Goal: Information Seeking & Learning: Learn about a topic

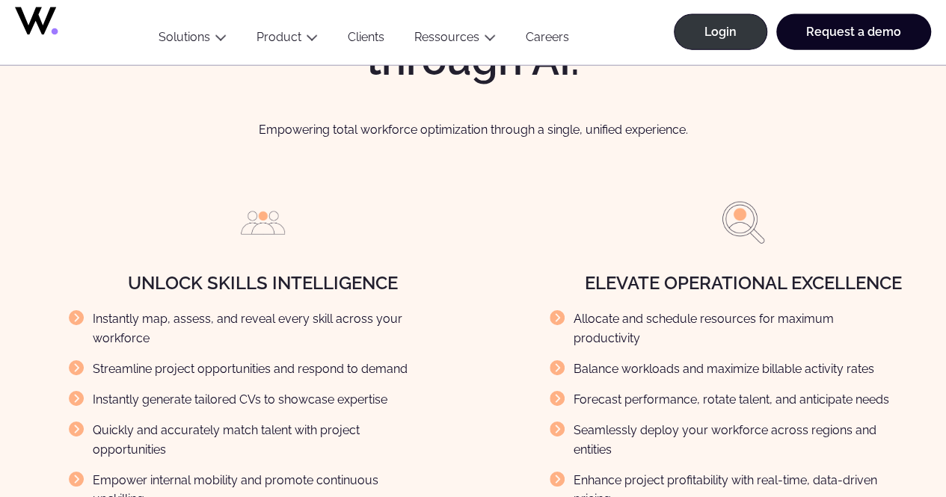
scroll to position [1795, 0]
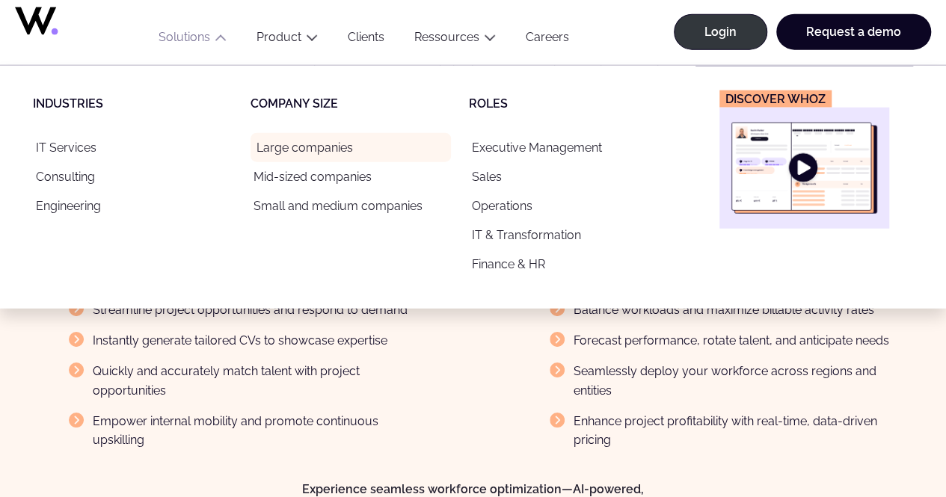
click at [262, 144] on link "Large companies" at bounding box center [351, 147] width 200 height 29
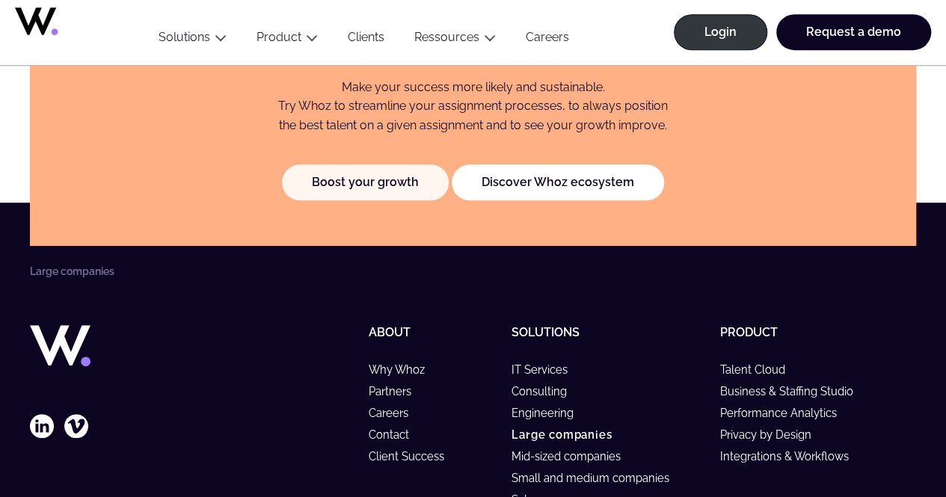
scroll to position [3366, 0]
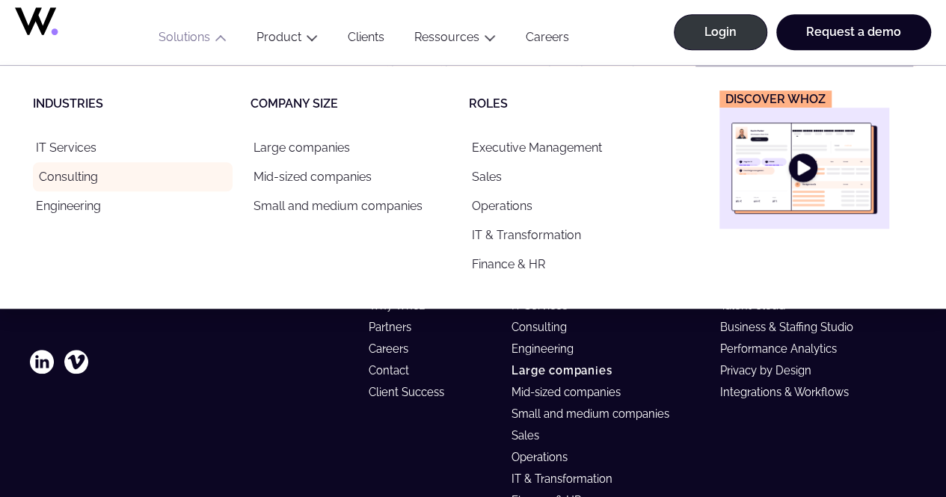
click at [112, 183] on link "Consulting" at bounding box center [133, 176] width 200 height 29
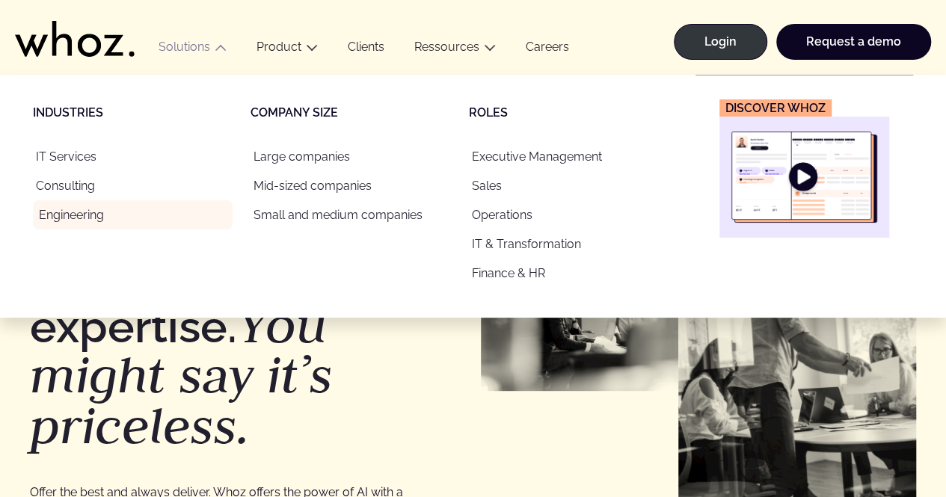
click at [92, 214] on link "Engineering" at bounding box center [133, 214] width 200 height 29
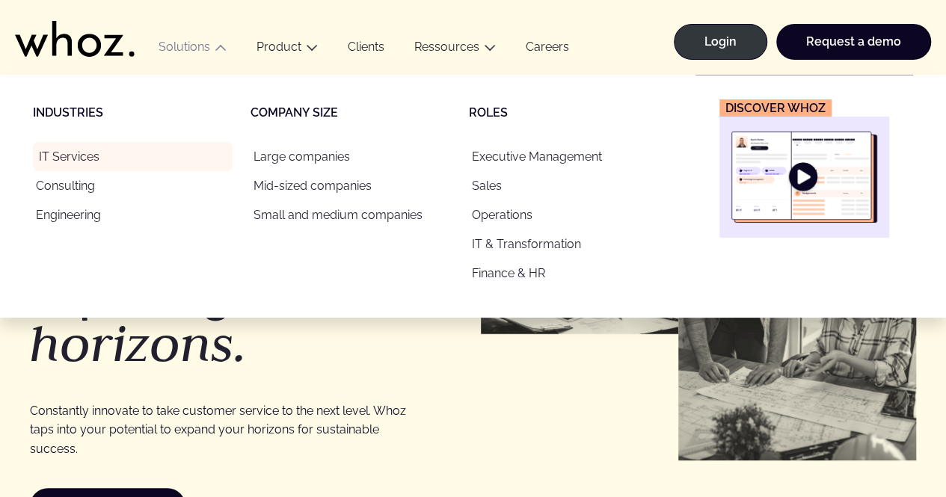
click at [83, 158] on link "IT Services" at bounding box center [133, 156] width 200 height 29
